Goal: Task Accomplishment & Management: Manage account settings

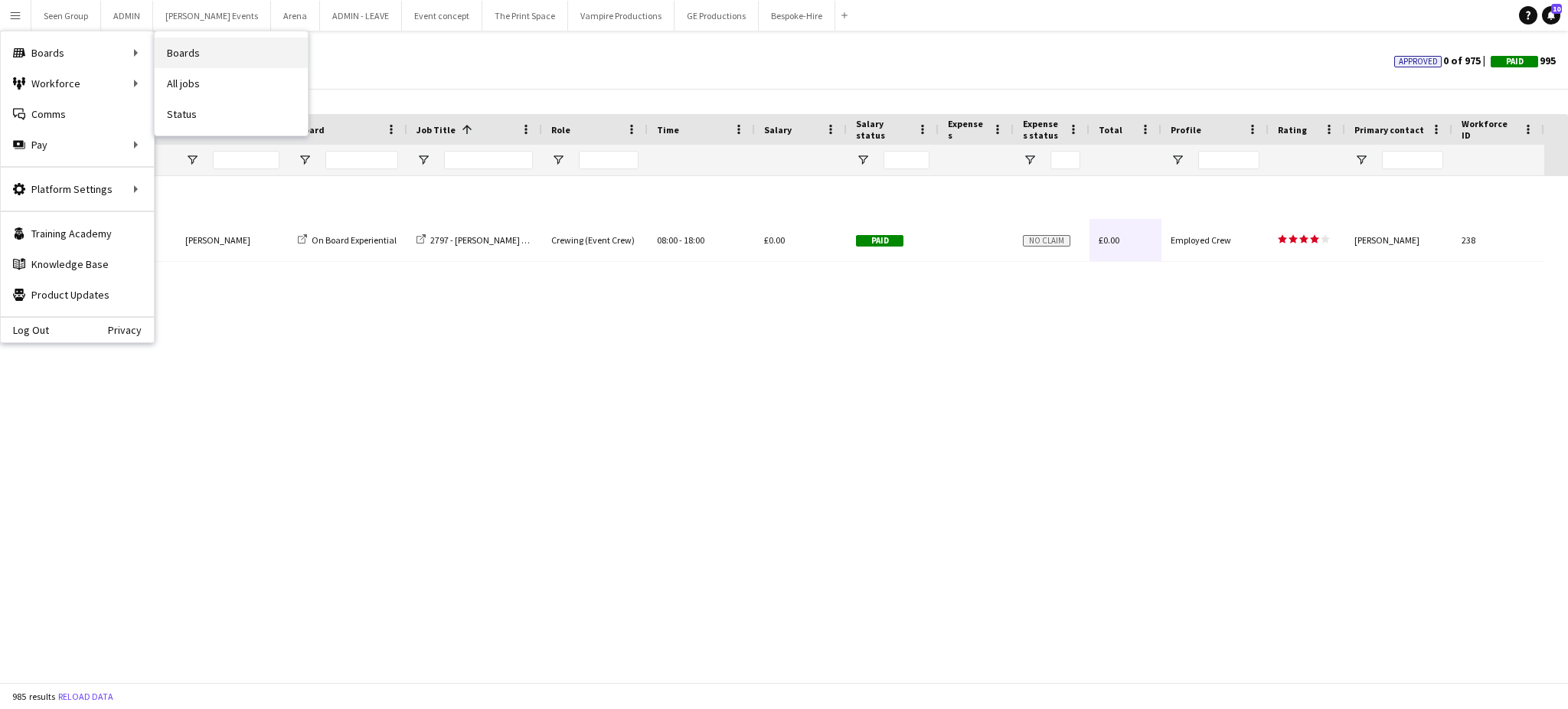
scroll to position [1774, 0]
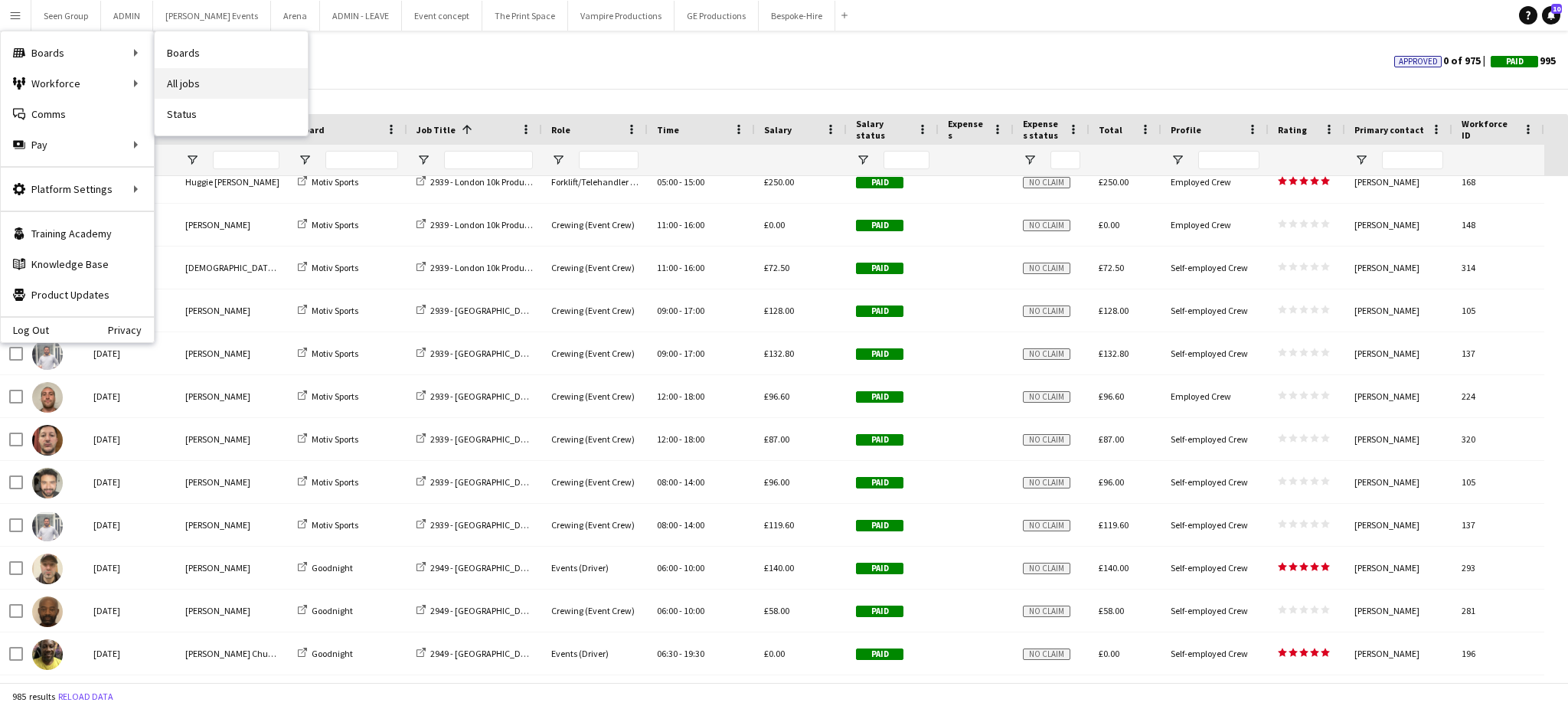
click at [192, 83] on link "All jobs" at bounding box center [231, 83] width 154 height 31
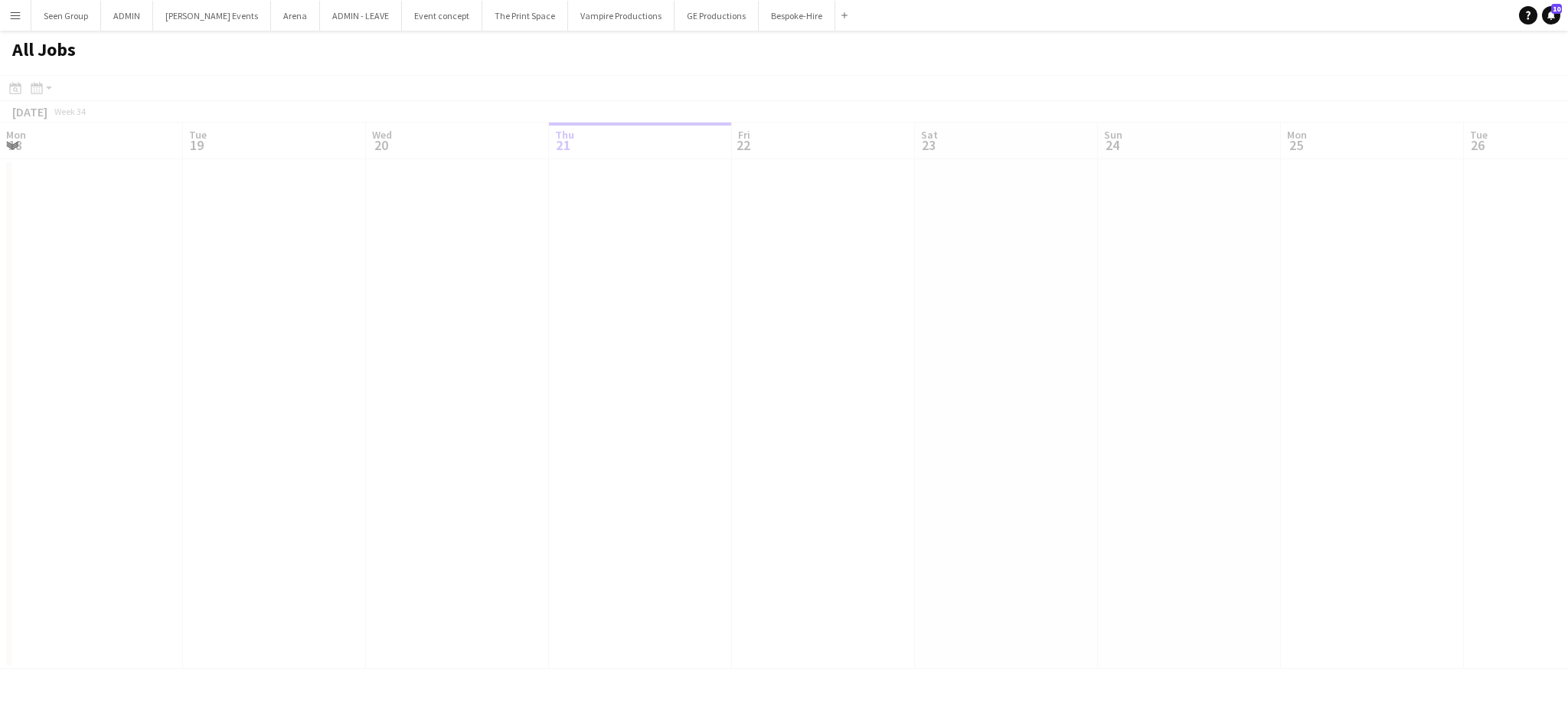
scroll to position [0, 365]
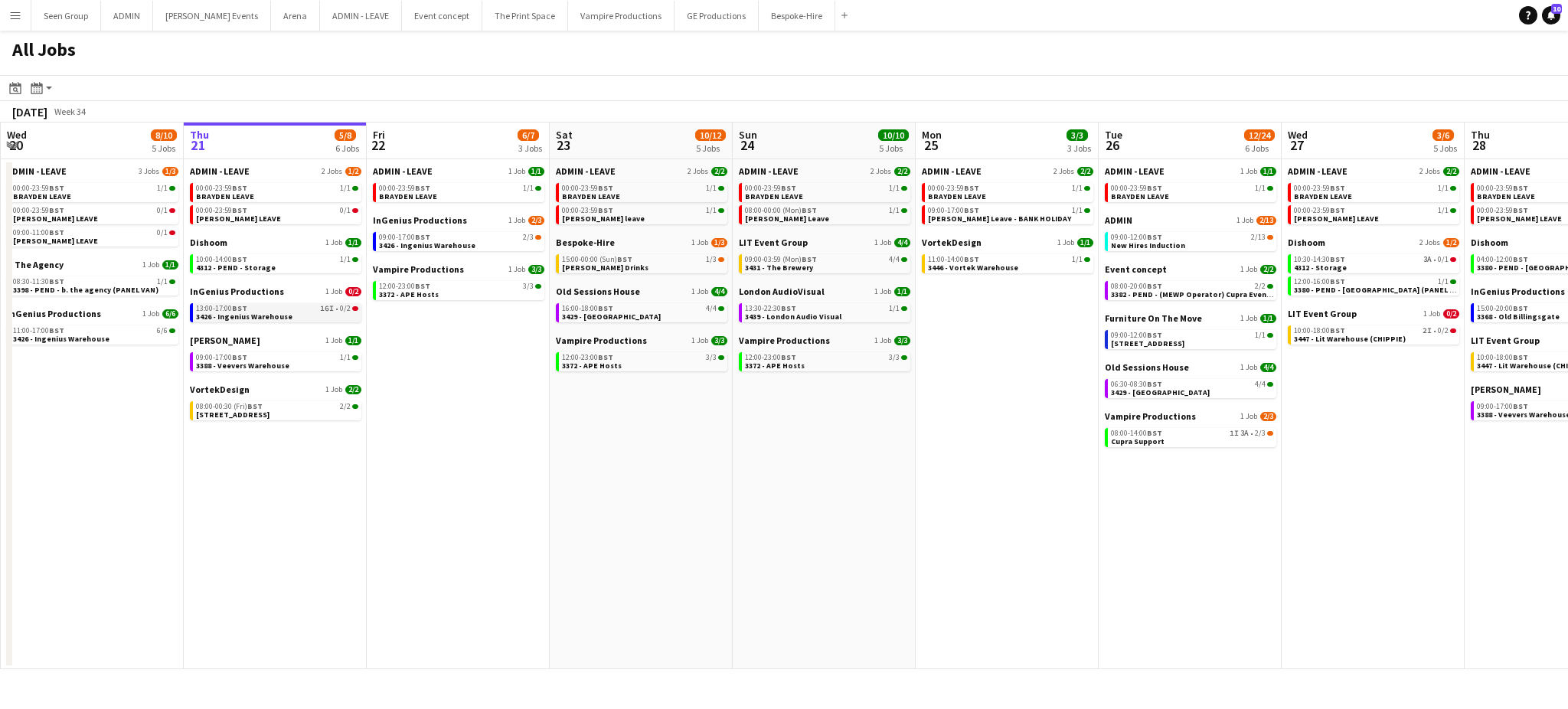
click at [299, 308] on div "13:00-17:00 BST 16I • 0/2" at bounding box center [278, 309] width 162 height 8
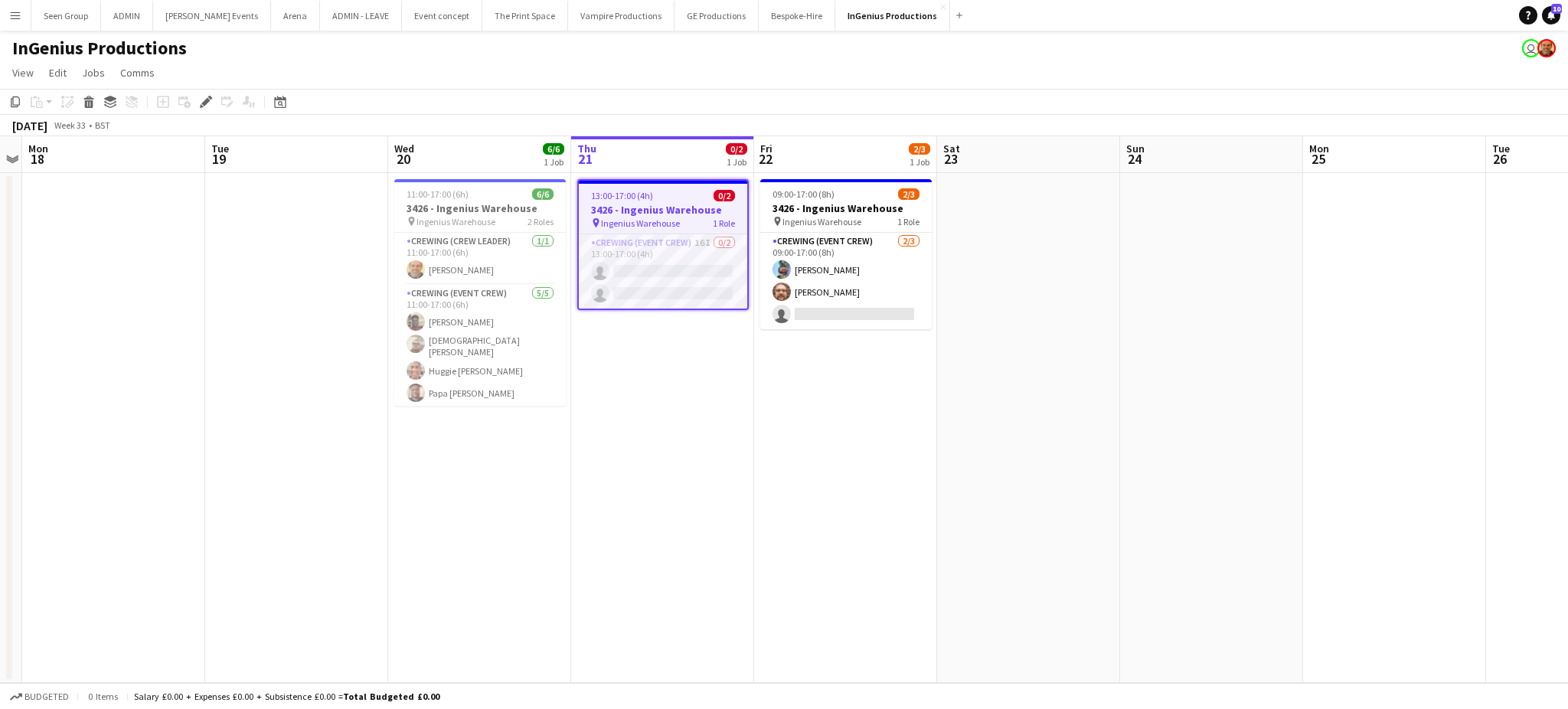
click at [646, 208] on h3 "3426 - Ingenius Warehouse" at bounding box center [663, 210] width 169 height 13
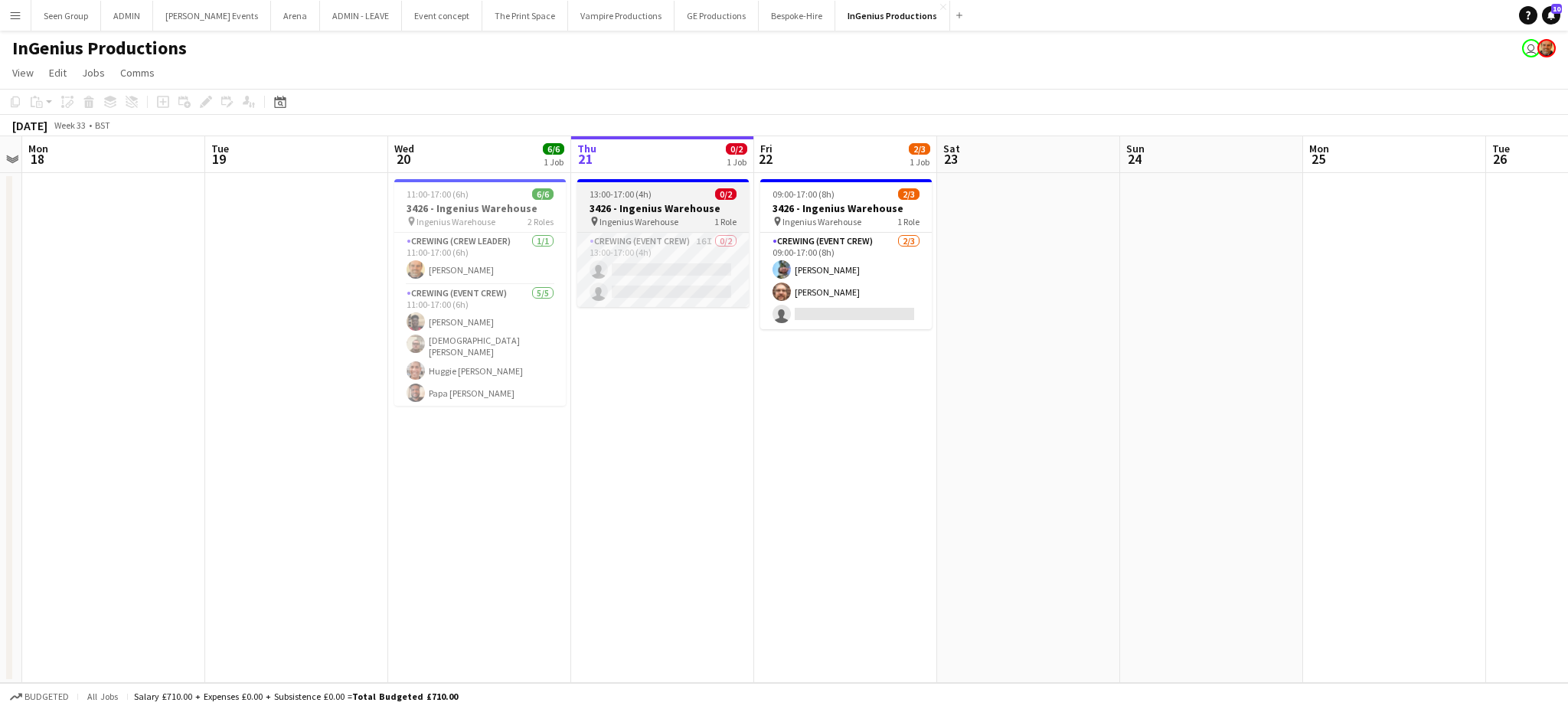
click at [646, 208] on h3 "3426 - Ingenius Warehouse" at bounding box center [663, 208] width 172 height 13
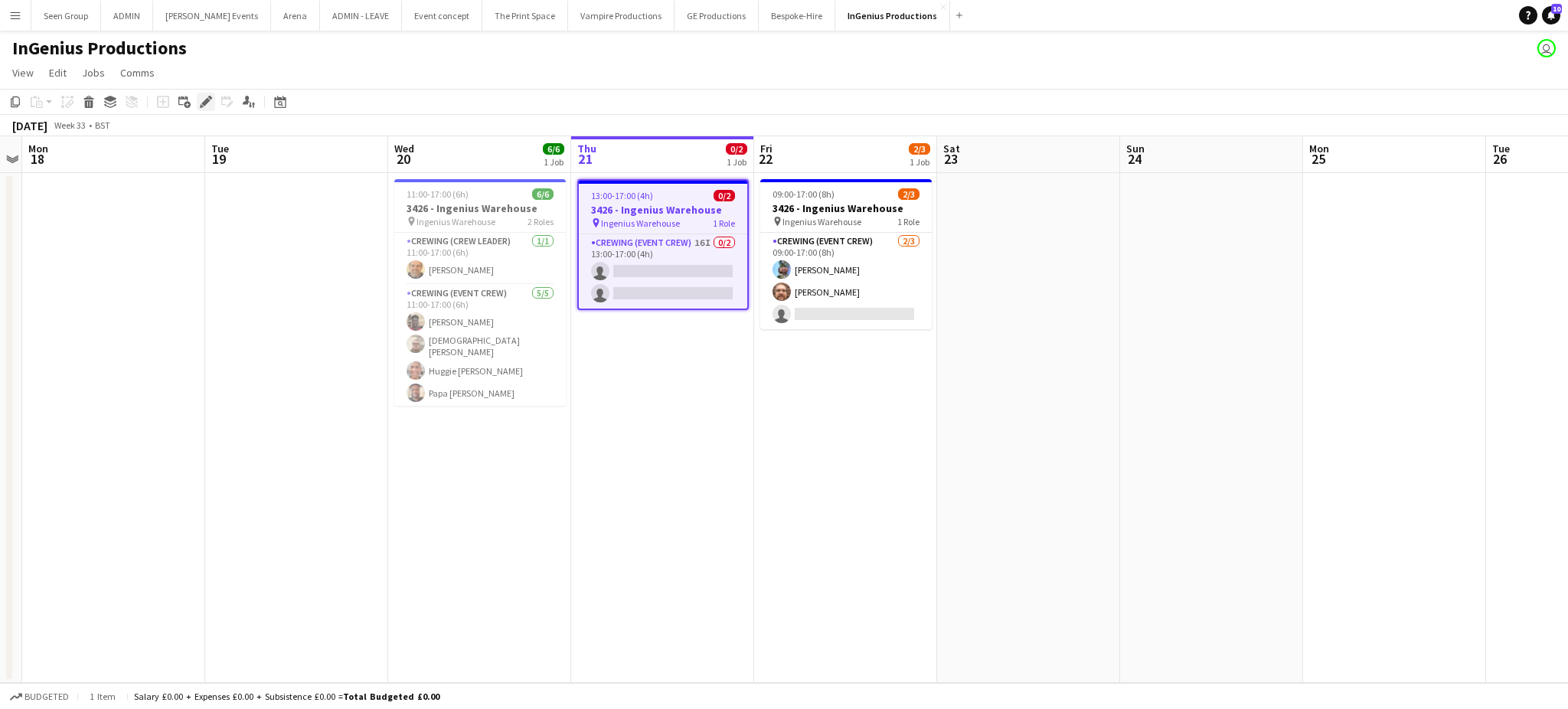
click at [207, 101] on icon at bounding box center [205, 102] width 9 height 9
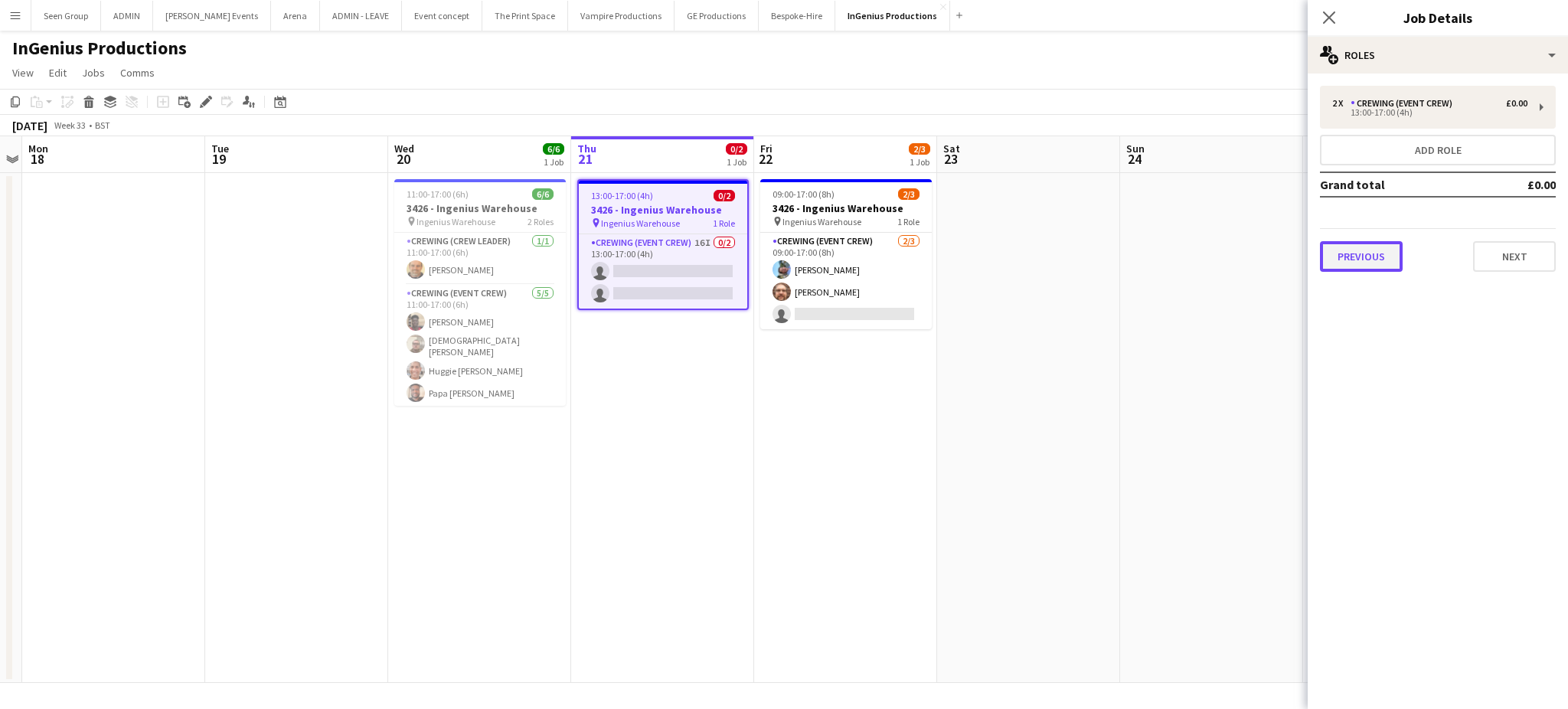
click at [1364, 255] on button "Previous" at bounding box center [1361, 257] width 83 height 31
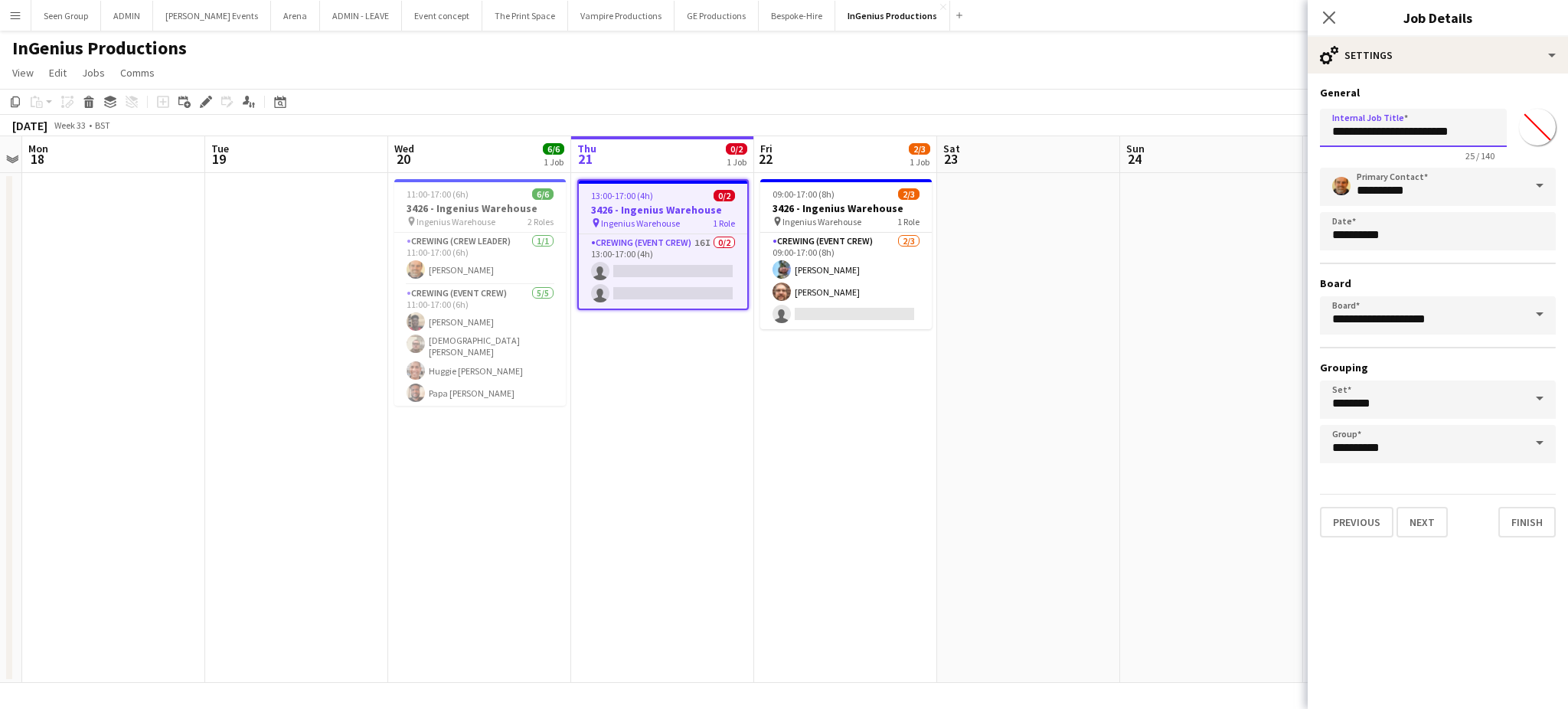
click at [1384, 133] on input "**********" at bounding box center [1413, 128] width 187 height 38
click at [1325, 11] on icon "Close pop-in" at bounding box center [1329, 16] width 14 height 14
